Goal: Check status: Check status

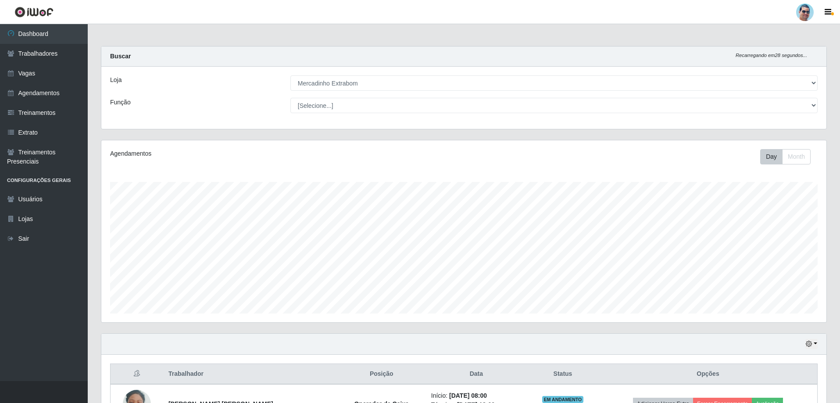
select select "175"
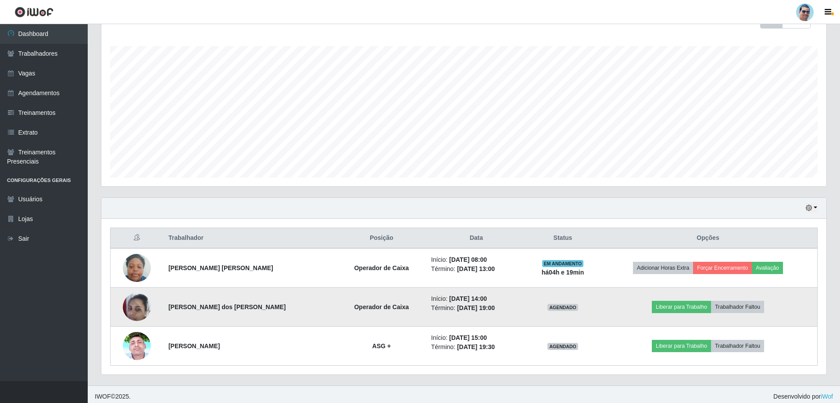
scroll to position [140, 0]
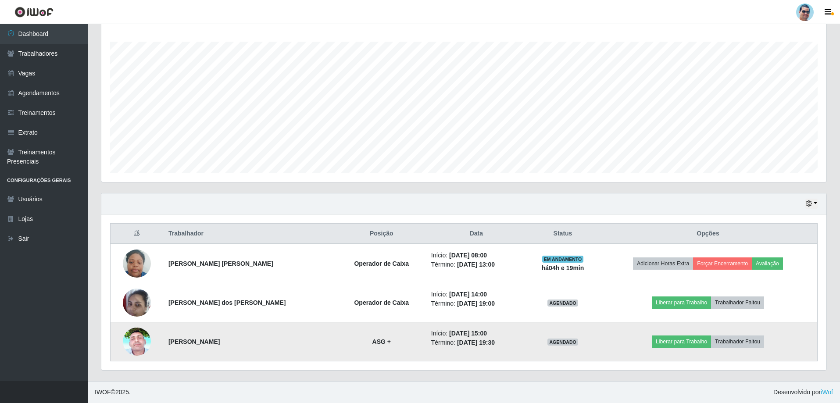
click at [134, 353] on img at bounding box center [137, 342] width 28 height 62
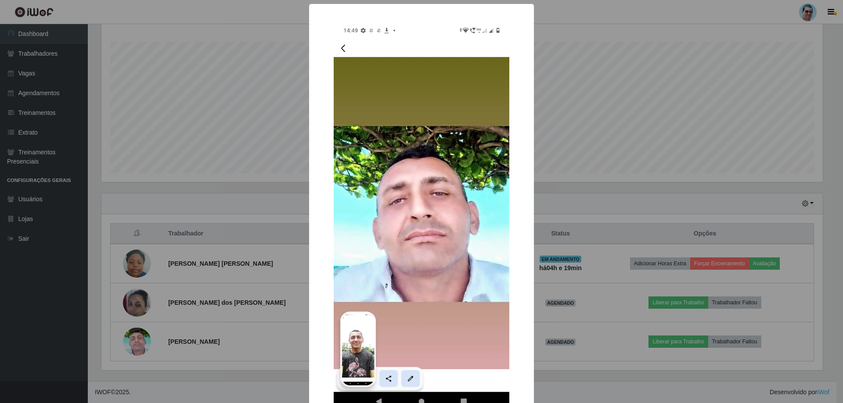
click at [614, 85] on div "× OK Cancel" at bounding box center [421, 201] width 843 height 403
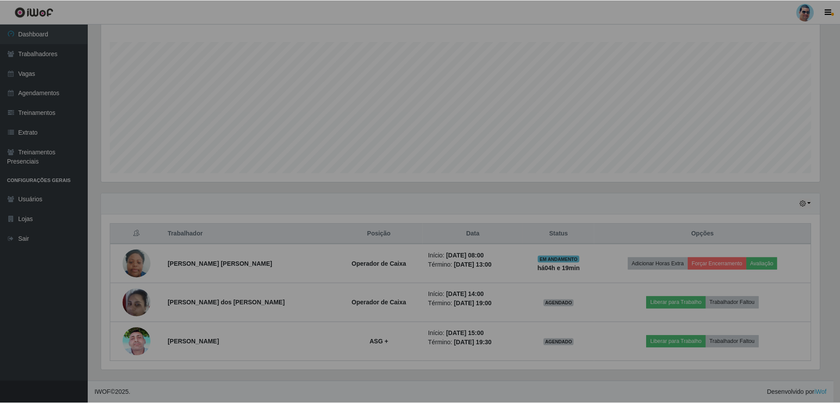
scroll to position [182, 725]
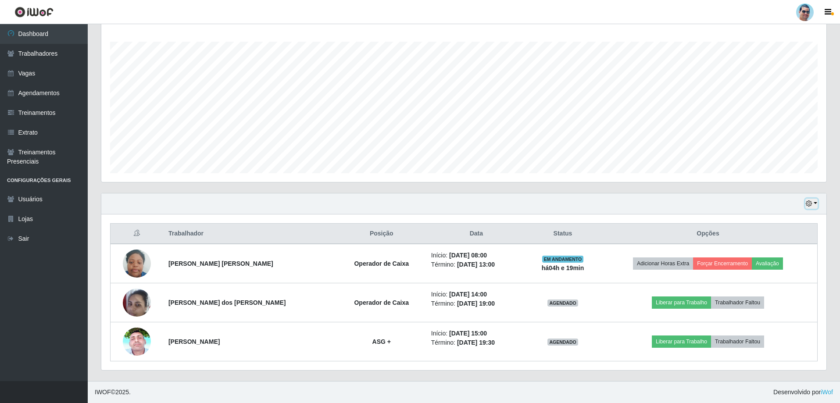
click at [815, 205] on button "button" at bounding box center [812, 204] width 12 height 10
click at [800, 251] on button "3 dias" at bounding box center [782, 256] width 69 height 18
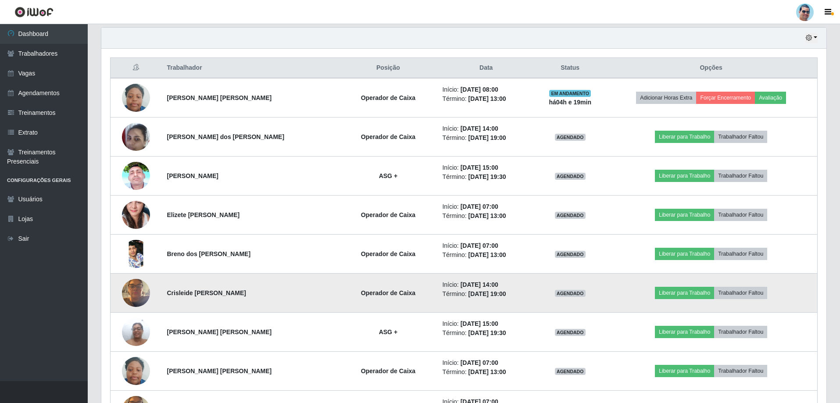
scroll to position [316, 0]
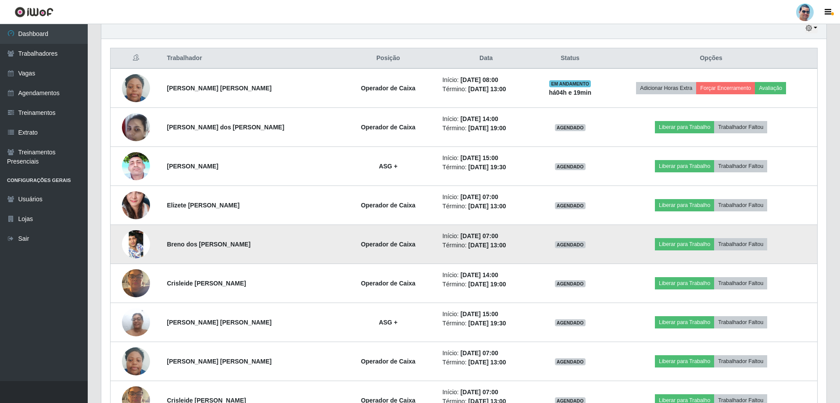
click at [135, 245] on img at bounding box center [136, 244] width 28 height 62
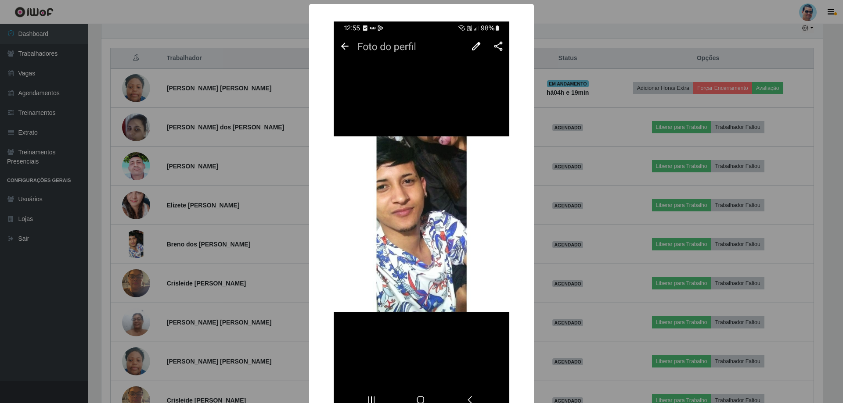
click at [572, 218] on div "× OK Cancel" at bounding box center [421, 201] width 843 height 403
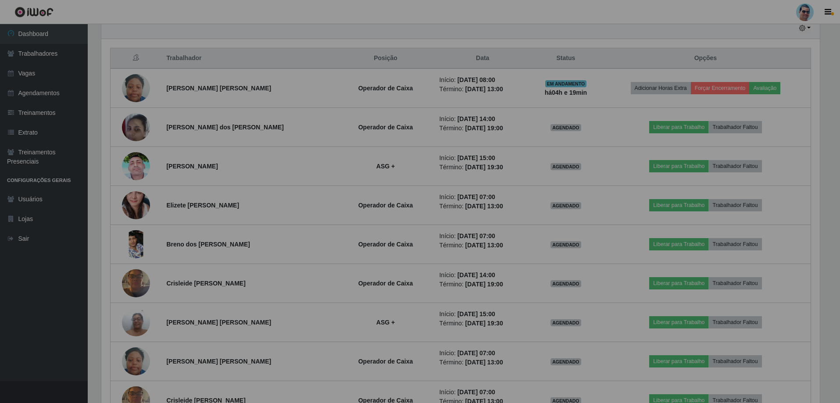
scroll to position [182, 725]
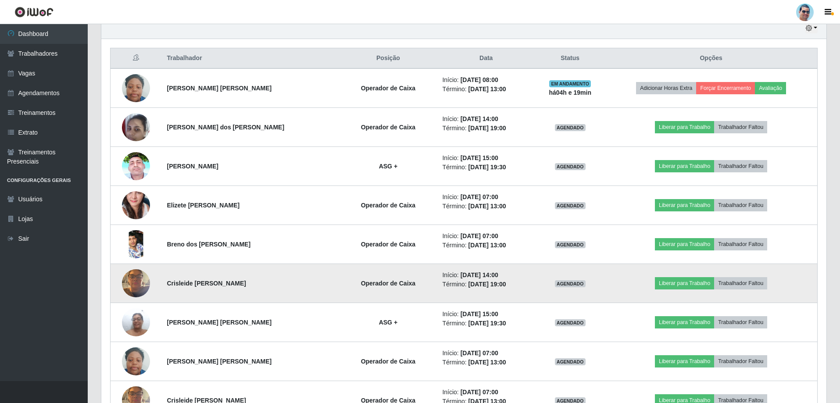
click at [140, 283] on img at bounding box center [136, 283] width 28 height 37
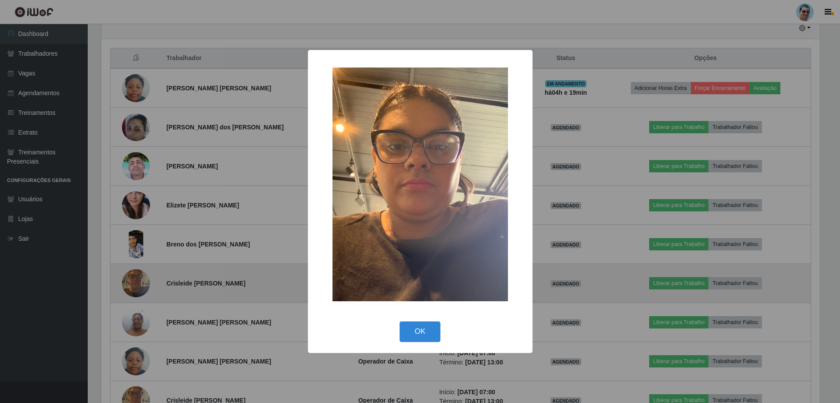
scroll to position [182, 721]
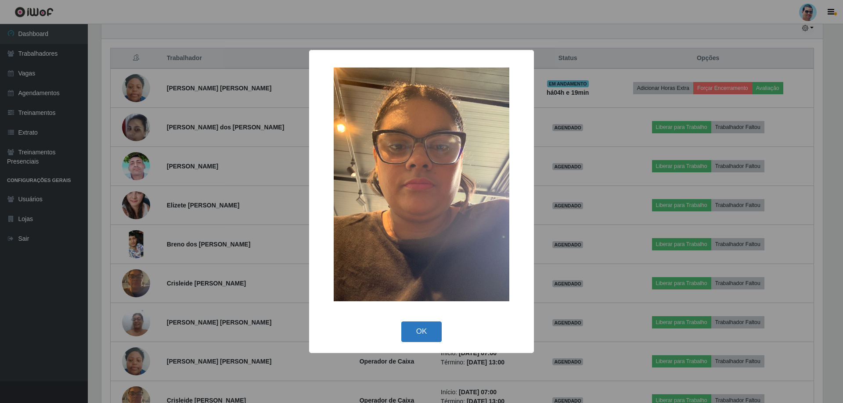
click at [420, 334] on button "OK" at bounding box center [421, 332] width 41 height 21
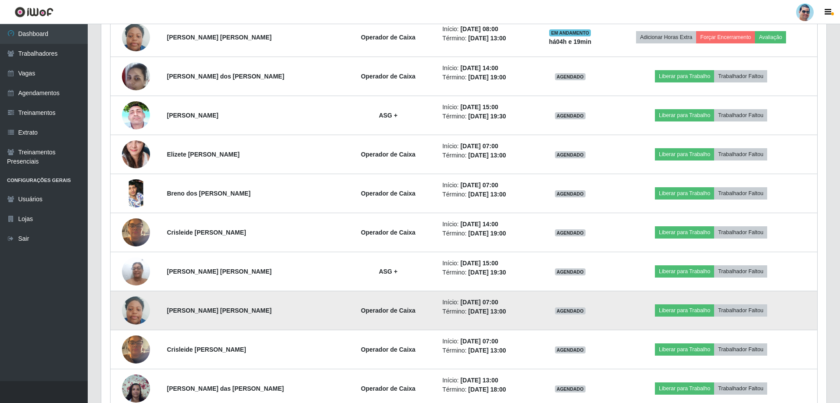
scroll to position [448, 0]
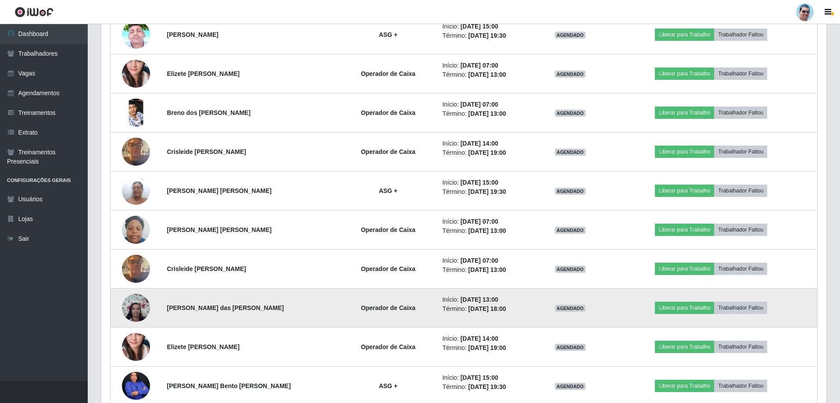
click at [138, 306] on img at bounding box center [136, 307] width 28 height 37
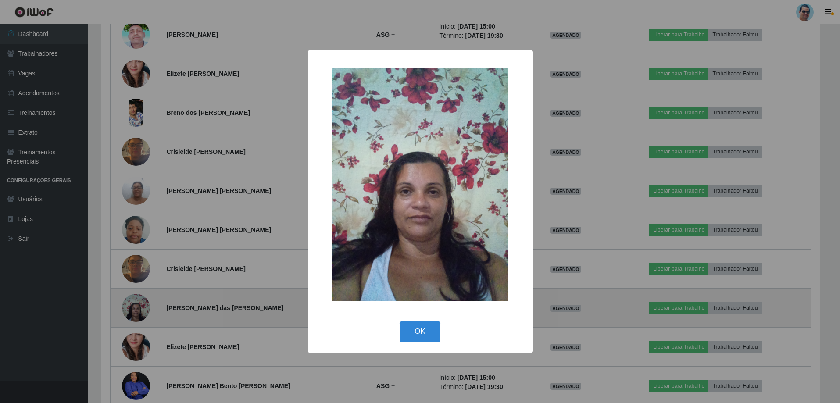
scroll to position [182, 721]
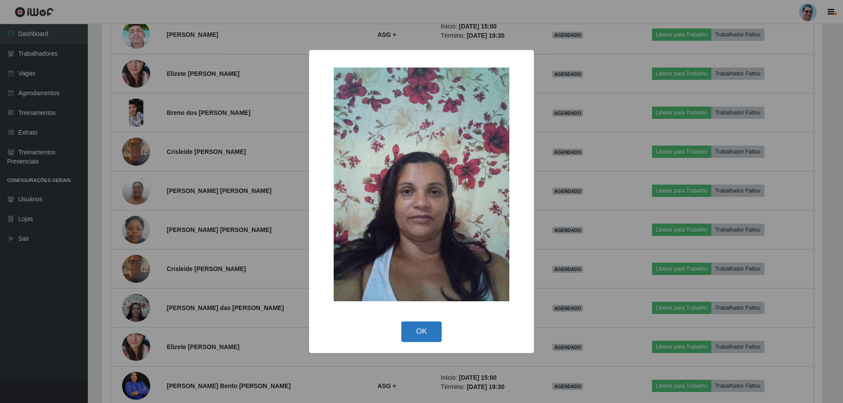
click at [419, 330] on button "OK" at bounding box center [421, 332] width 41 height 21
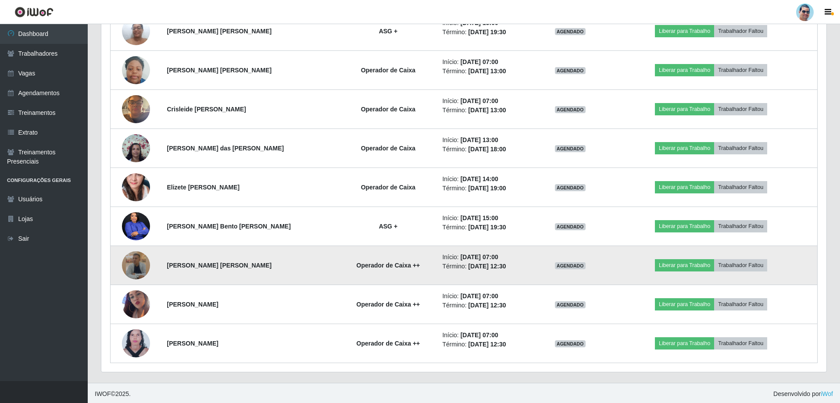
scroll to position [609, 0]
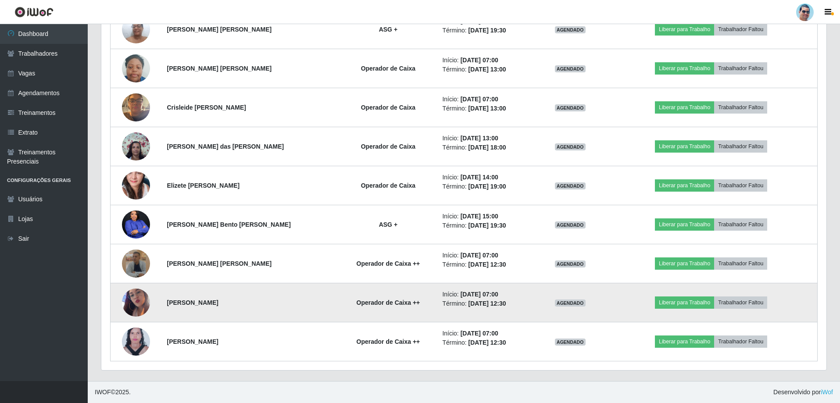
click at [144, 298] on img at bounding box center [136, 303] width 28 height 50
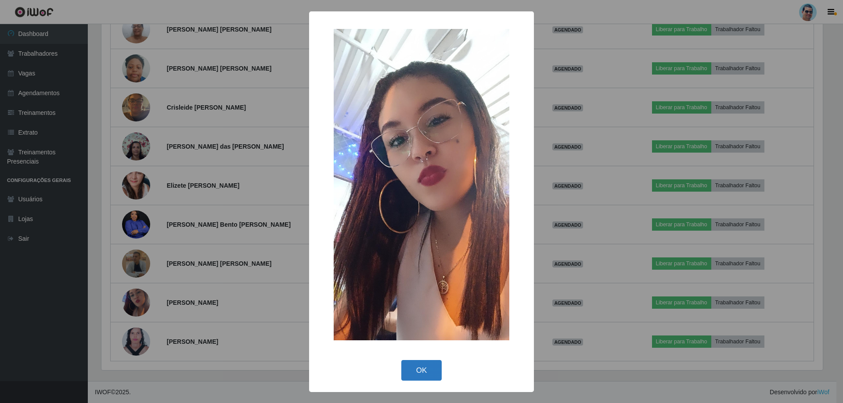
click at [422, 376] on button "OK" at bounding box center [421, 370] width 41 height 21
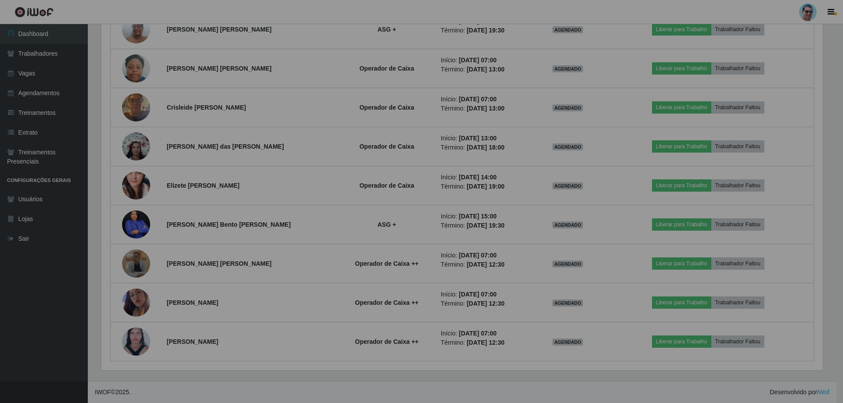
scroll to position [182, 725]
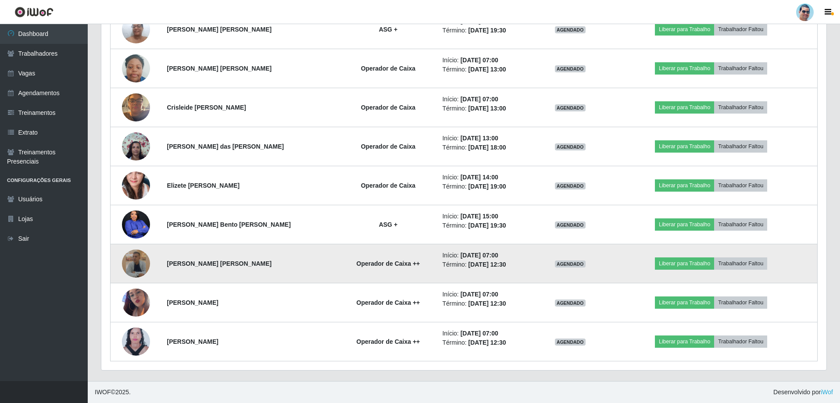
click at [140, 266] on img at bounding box center [136, 264] width 28 height 28
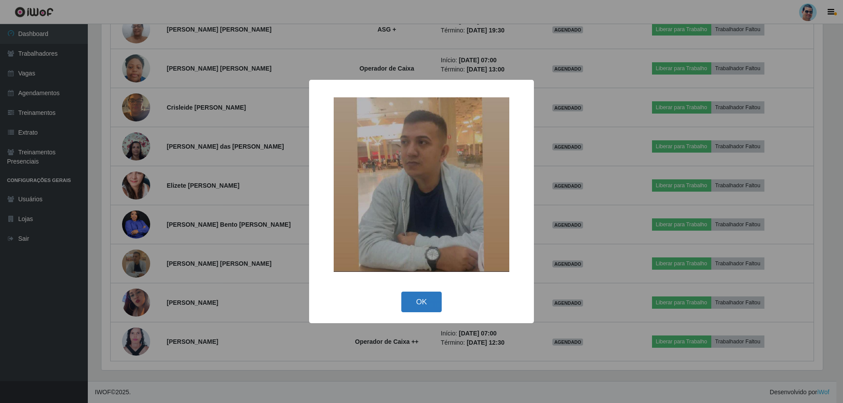
click at [413, 300] on button "OK" at bounding box center [421, 302] width 41 height 21
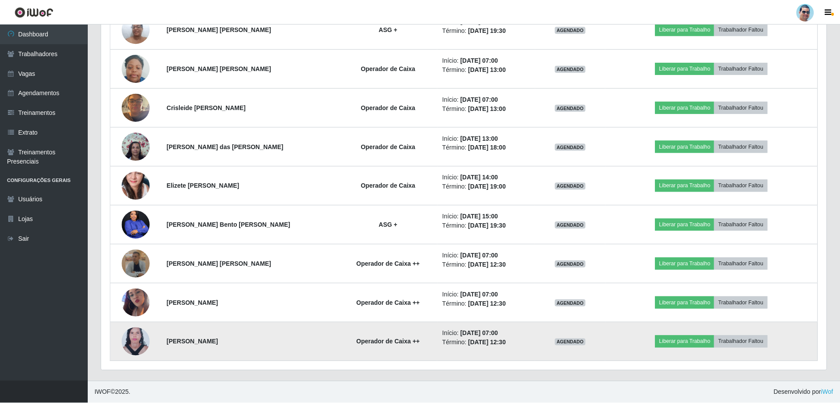
scroll to position [182, 725]
click at [137, 337] on img at bounding box center [136, 342] width 28 height 38
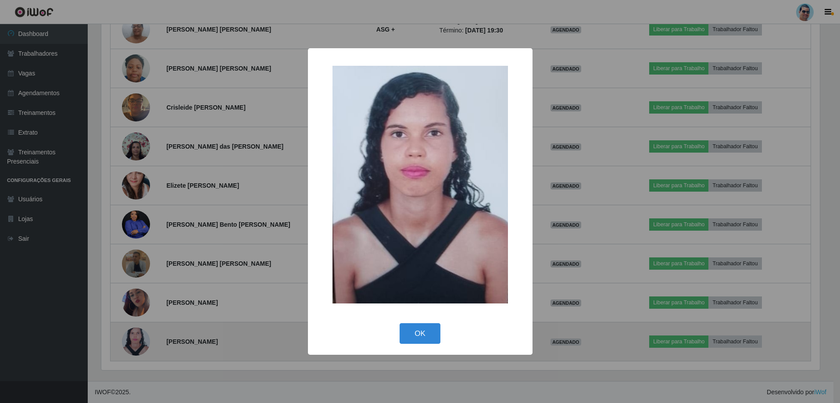
scroll to position [182, 721]
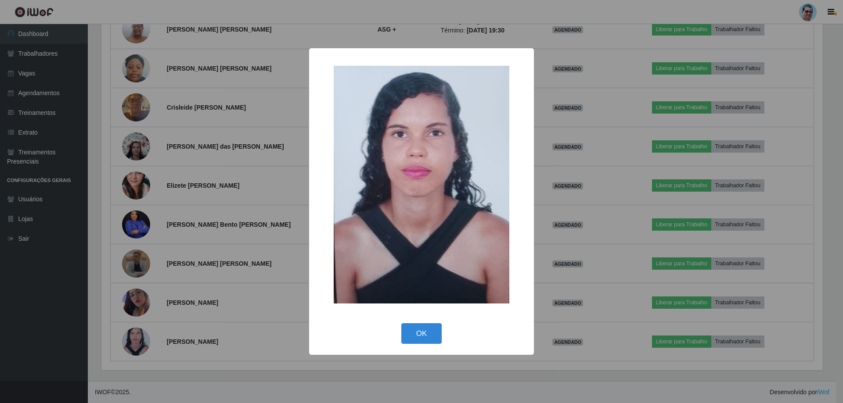
click at [716, 255] on div "× OK Cancel" at bounding box center [421, 201] width 843 height 403
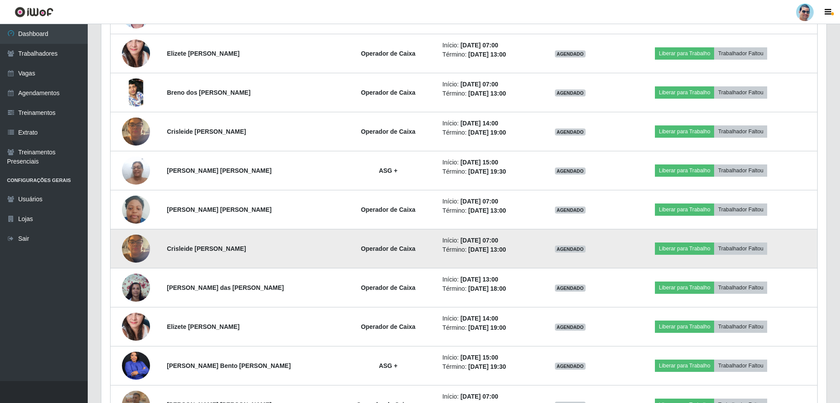
scroll to position [434, 0]
